Goal: Task Accomplishment & Management: Complete application form

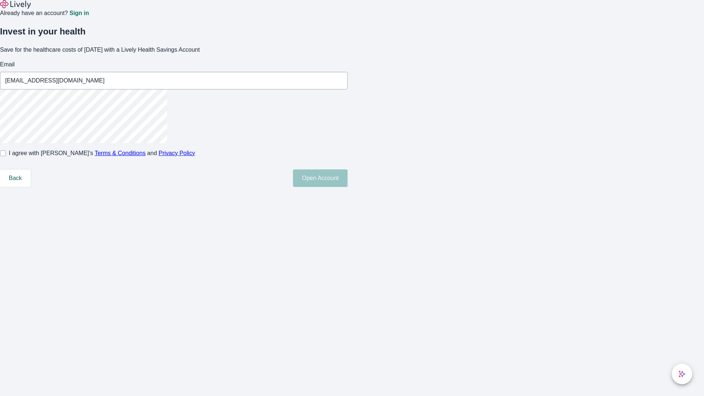
click at [6, 156] on input "I agree with Lively’s Terms & Conditions and Privacy Policy" at bounding box center [3, 153] width 6 height 6
checkbox input "true"
click at [348, 187] on button "Open Account" at bounding box center [320, 178] width 55 height 18
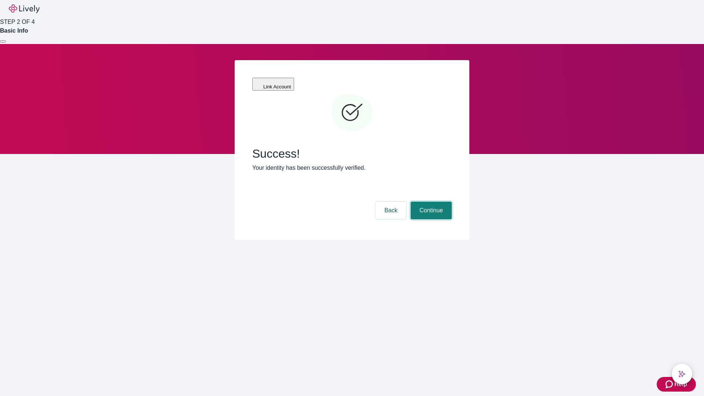
click at [430, 202] on button "Continue" at bounding box center [431, 211] width 41 height 18
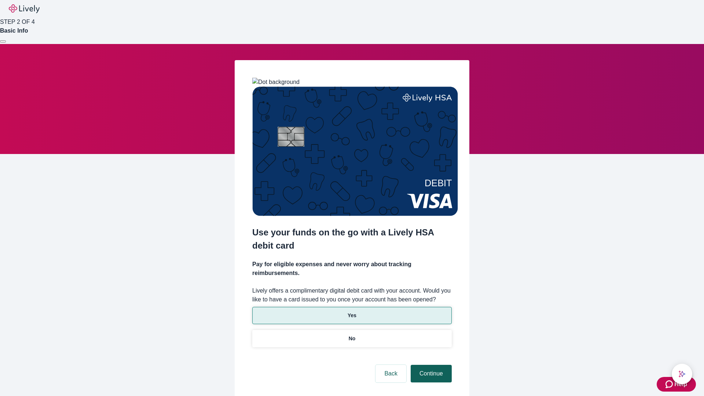
click at [352, 312] on p "Yes" at bounding box center [352, 316] width 9 height 8
click at [430, 365] on button "Continue" at bounding box center [431, 374] width 41 height 18
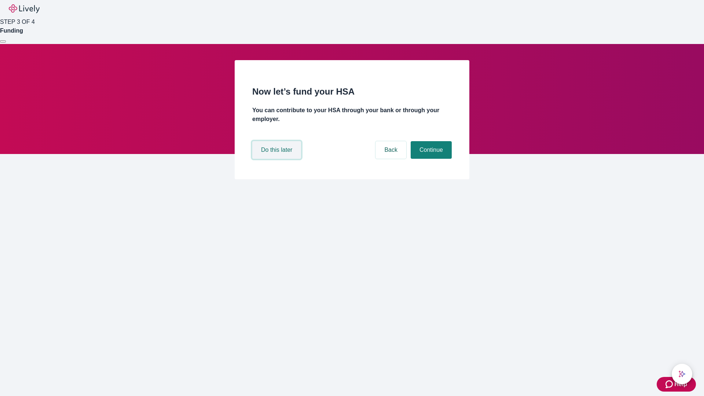
click at [278, 159] on button "Do this later" at bounding box center [276, 150] width 49 height 18
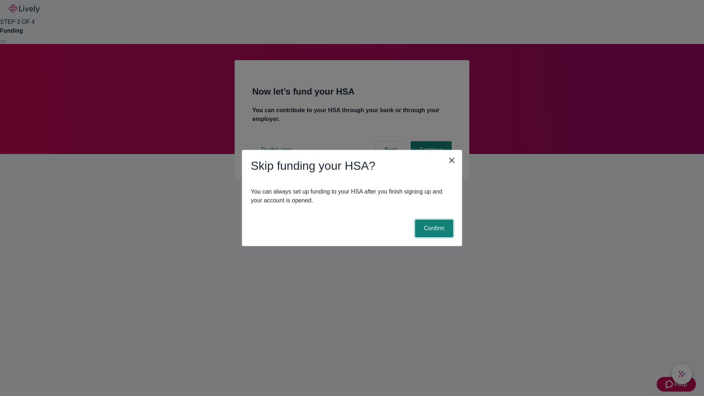
click at [433, 228] on button "Confirm" at bounding box center [434, 229] width 38 height 18
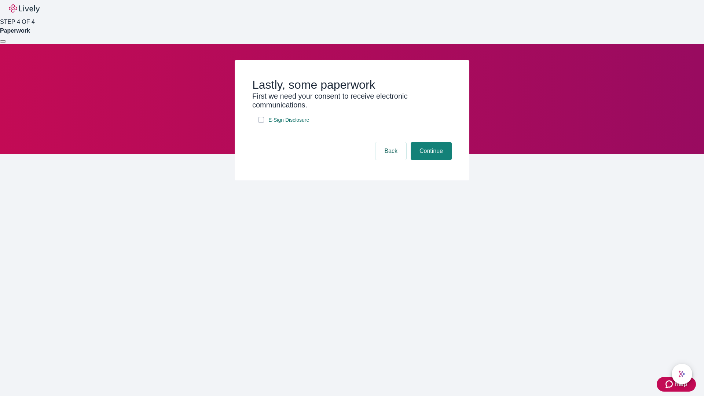
click at [261, 123] on input "E-Sign Disclosure" at bounding box center [261, 120] width 6 height 6
checkbox input "true"
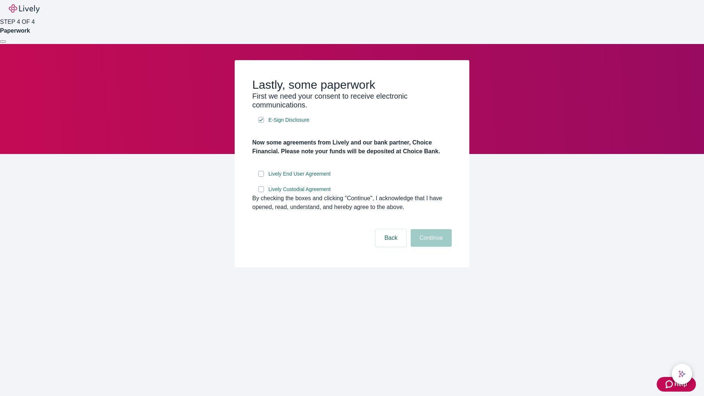
click at [261, 177] on input "Lively End User Agreement" at bounding box center [261, 174] width 6 height 6
checkbox input "true"
click at [261, 192] on input "Lively Custodial Agreement" at bounding box center [261, 189] width 6 height 6
checkbox input "true"
click at [430, 247] on button "Continue" at bounding box center [431, 238] width 41 height 18
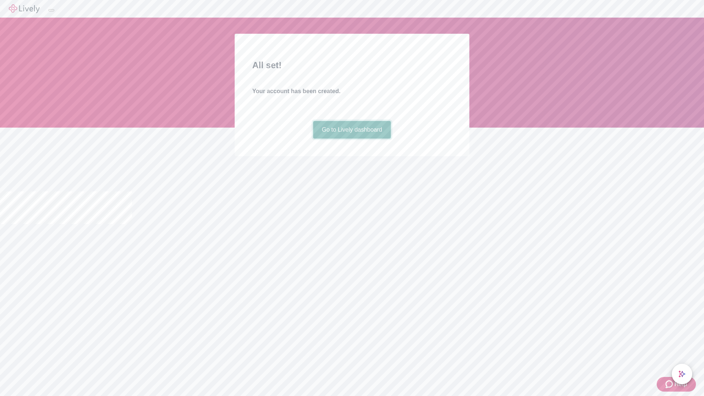
click at [352, 139] on link "Go to Lively dashboard" at bounding box center [352, 130] width 78 height 18
